Goal: Navigation & Orientation: Find specific page/section

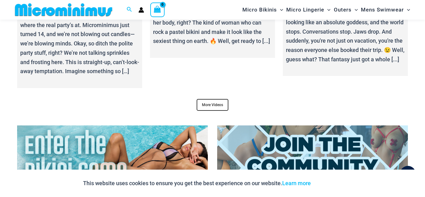
scroll to position [2298, 0]
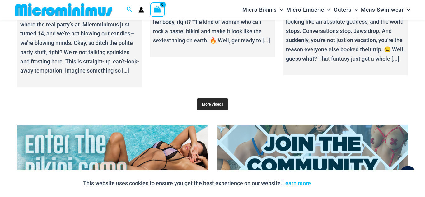
click at [217, 103] on link "More Videos" at bounding box center [213, 104] width 32 height 12
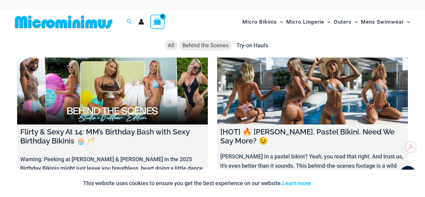
click at [198, 48] on span "Behind the Scenes" at bounding box center [205, 45] width 46 height 7
click at [263, 46] on span "Try-on Hauls" at bounding box center [252, 45] width 32 height 7
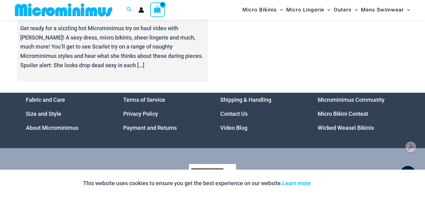
scroll to position [339, 0]
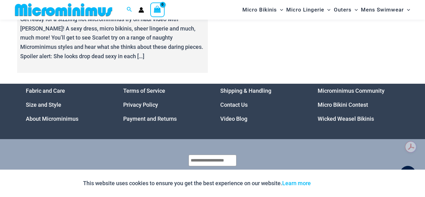
click at [332, 119] on link "Wicked Weasel Bikinis" at bounding box center [346, 118] width 56 height 7
